Goal: Navigation & Orientation: Find specific page/section

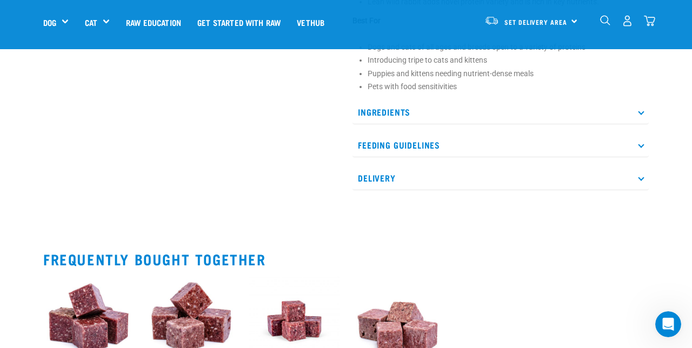
scroll to position [515, 0]
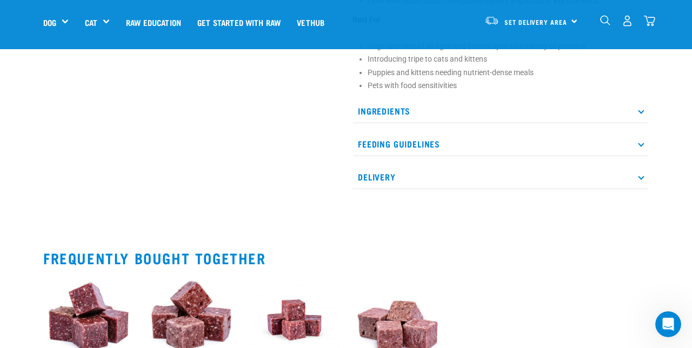
click at [544, 168] on p "Delivery" at bounding box center [501, 177] width 296 height 24
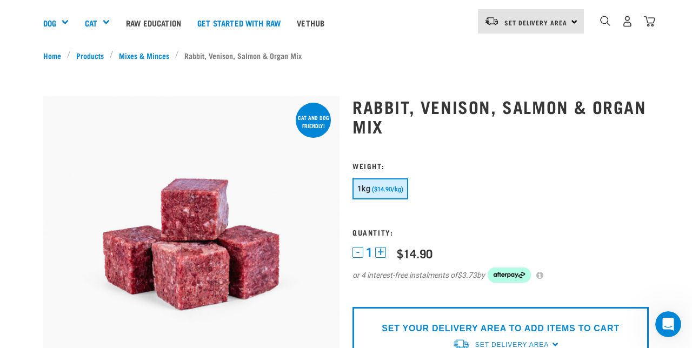
scroll to position [0, 0]
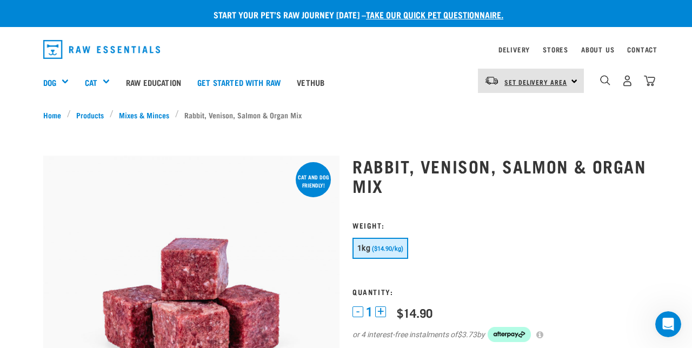
click at [556, 79] on link "Set Delivery Area" at bounding box center [536, 82] width 63 height 17
click at [531, 135] on link "[GEOGRAPHIC_DATA]" at bounding box center [530, 135] width 104 height 24
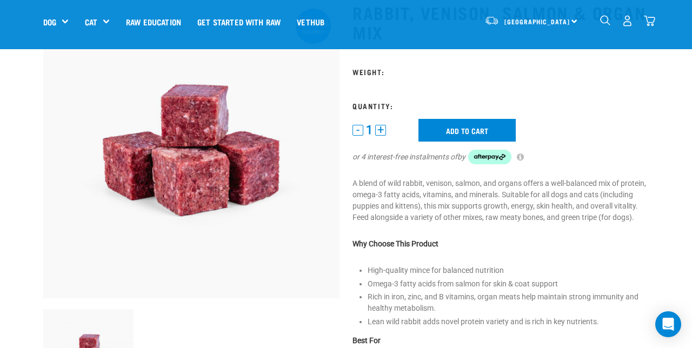
scroll to position [77, 0]
